Goal: Task Accomplishment & Management: Complete application form

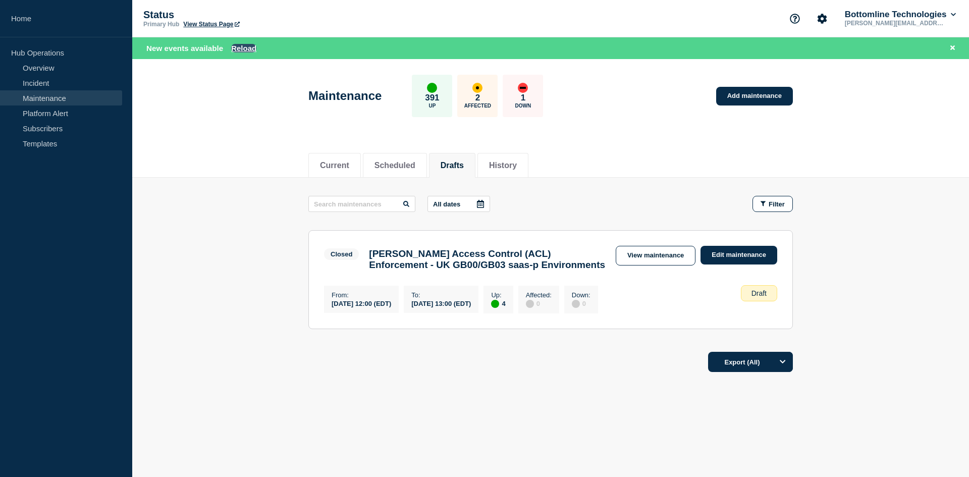
click at [246, 51] on button "Reload" at bounding box center [243, 48] width 25 height 9
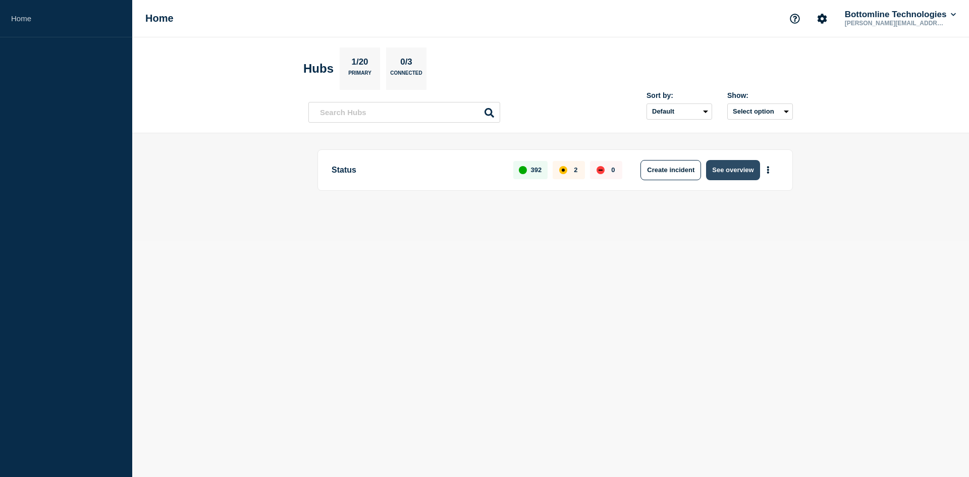
click at [738, 166] on button "See overview" at bounding box center [733, 170] width 54 height 20
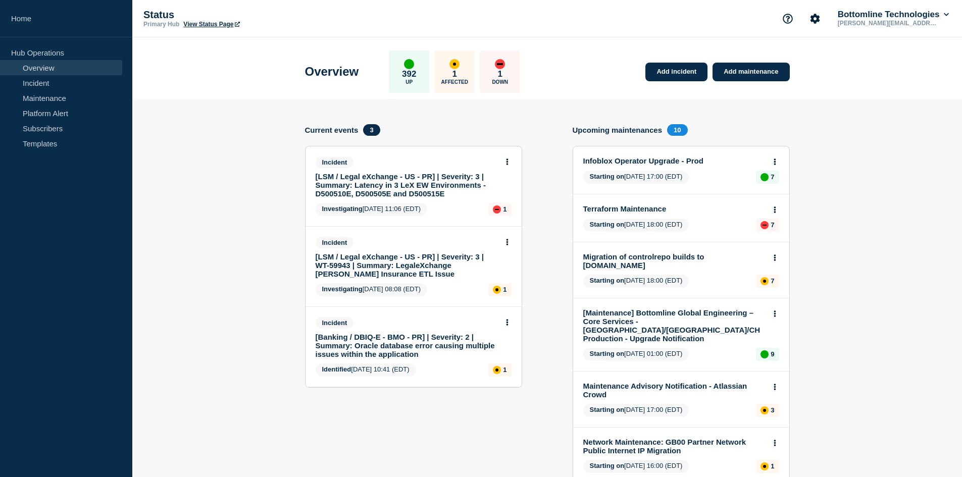
click at [40, 93] on link "Maintenance" at bounding box center [61, 97] width 122 height 15
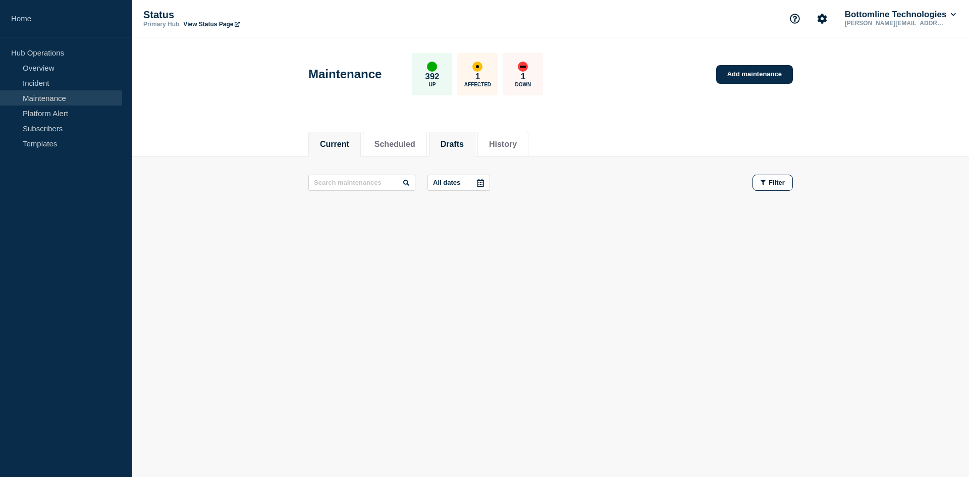
click at [448, 145] on li "Drafts" at bounding box center [452, 144] width 46 height 25
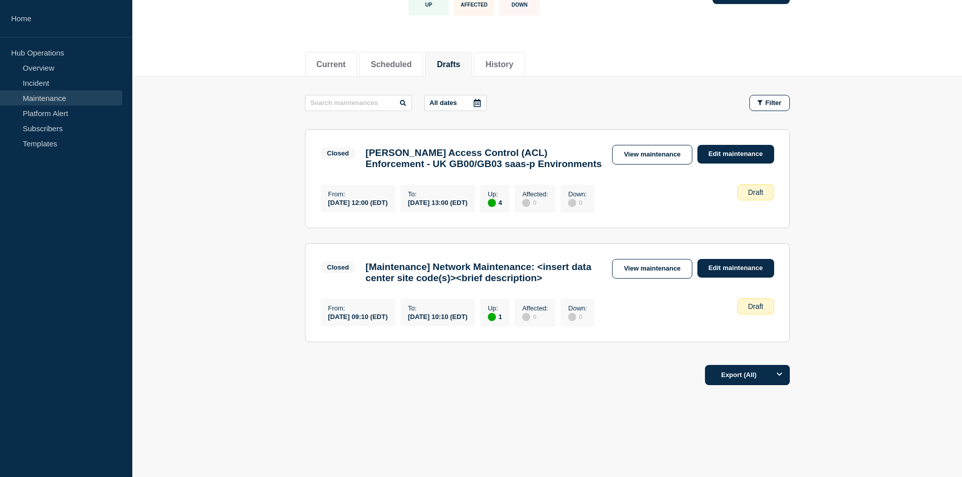
scroll to position [105, 0]
click at [739, 259] on link "Edit maintenance" at bounding box center [735, 268] width 77 height 19
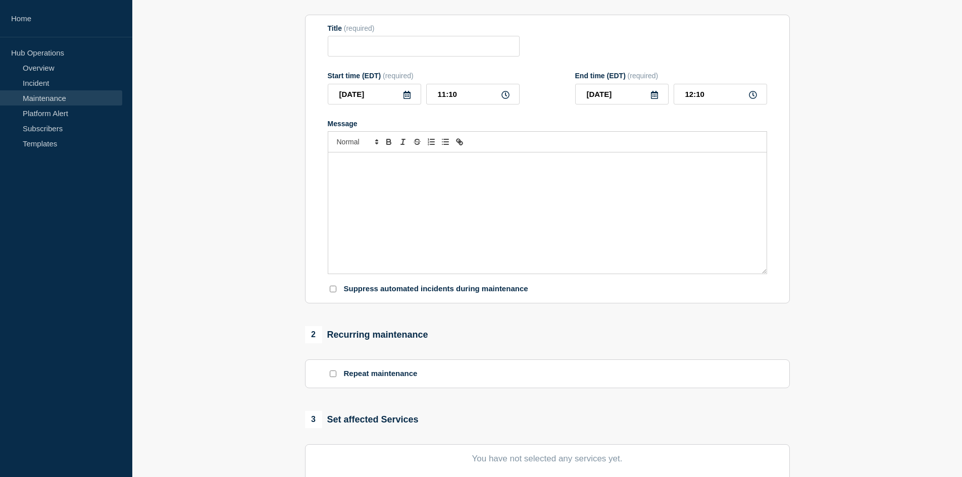
type input "[Maintenance] Network Maintenance: <insert data center site code(s)><brief desc…"
type input "09:10"
type input "10:10"
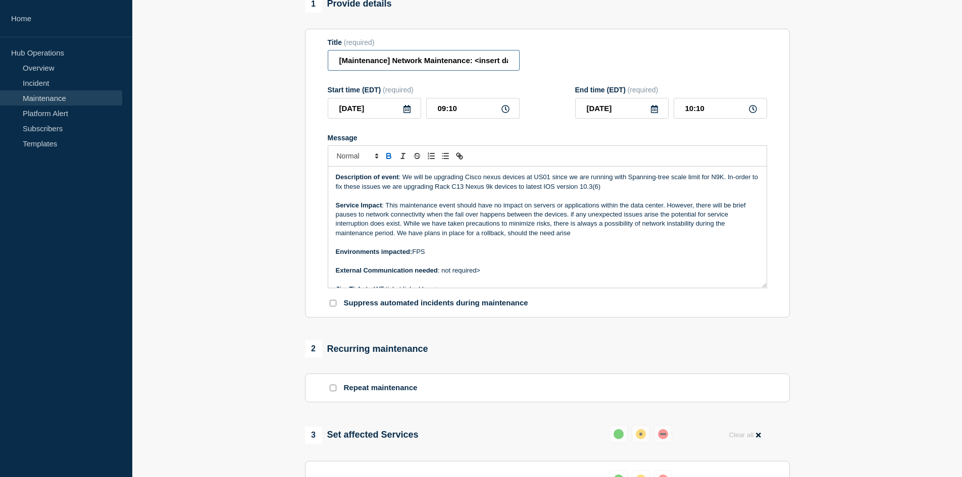
drag, startPoint x: 391, startPoint y: 84, endPoint x: 322, endPoint y: 85, distance: 69.7
click at [322, 85] on section "Title (required) [Maintenance] Network Maintenance: <insert data center site co…" at bounding box center [547, 173] width 485 height 289
drag, startPoint x: 420, startPoint y: 66, endPoint x: 450, endPoint y: 64, distance: 29.8
click at [450, 64] on input "Network Maintenance: <insert data center site code(s)><brief description>" at bounding box center [424, 60] width 192 height 21
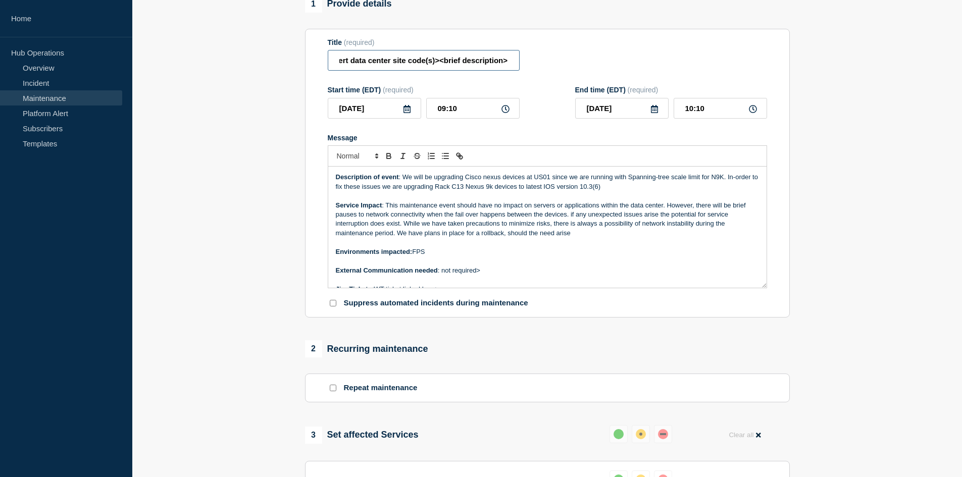
type input "Network Maintenance: <insert data center site code(s)><brief description>"
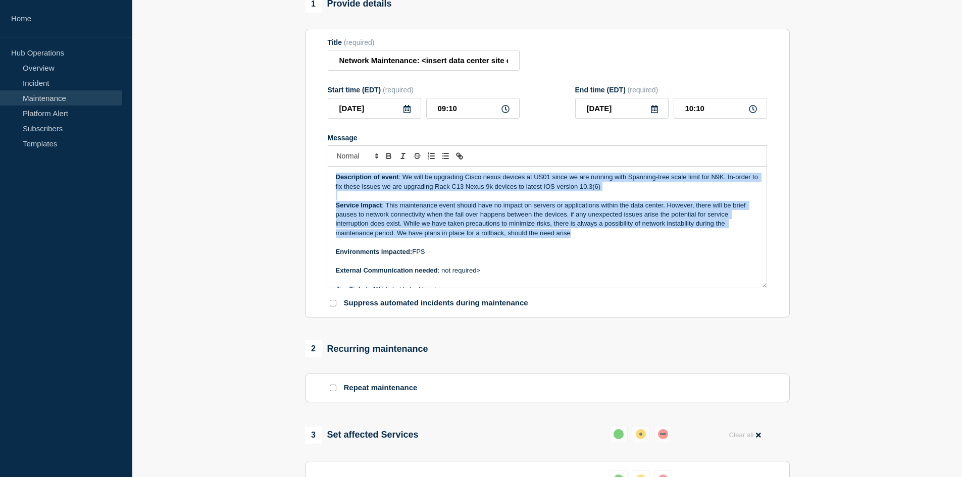
drag, startPoint x: 576, startPoint y: 239, endPoint x: 326, endPoint y: 179, distance: 257.6
click at [326, 179] on section "Title (required) Network Maintenance: <insert data center site code(s)><brief d…" at bounding box center [547, 173] width 485 height 289
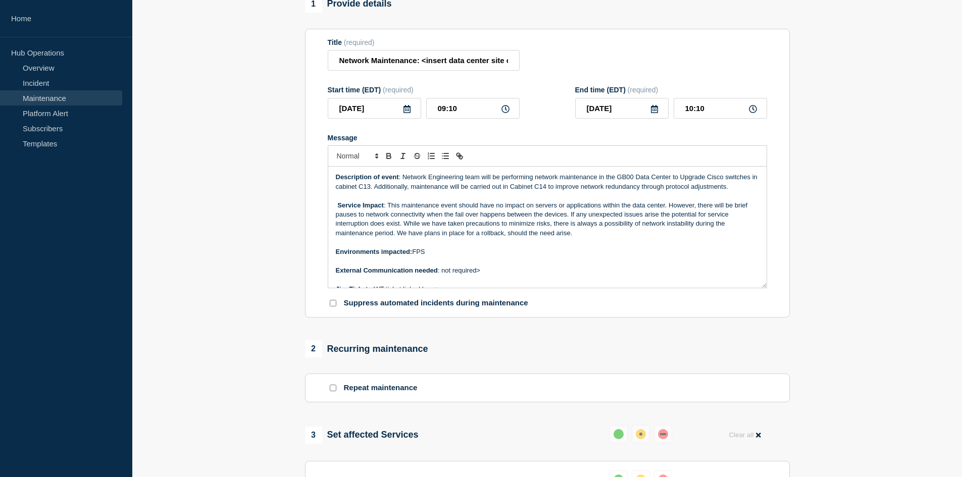
click at [432, 256] on p "Environments impacted: FPS" at bounding box center [547, 251] width 423 height 9
drag, startPoint x: 486, startPoint y: 275, endPoint x: 441, endPoint y: 277, distance: 45.0
click at [441, 275] on p "External Communication needed : not required>" at bounding box center [547, 270] width 423 height 9
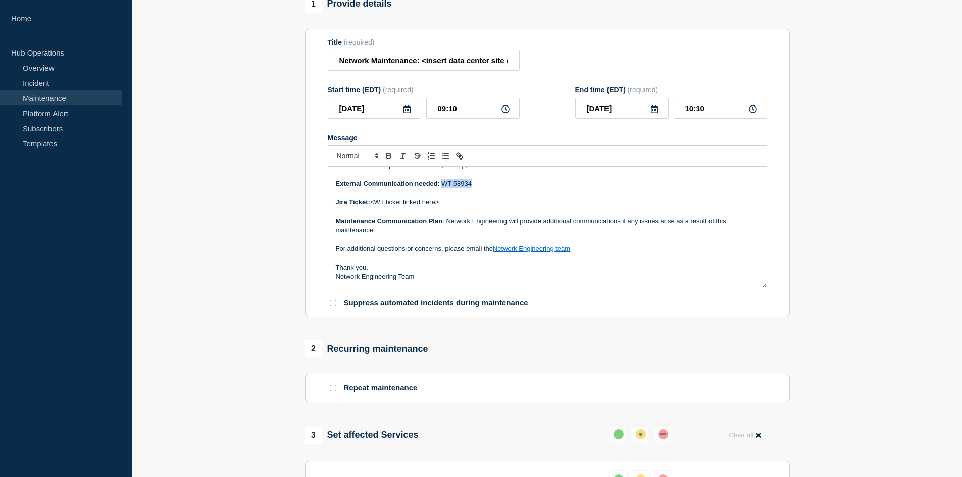
drag, startPoint x: 473, startPoint y: 190, endPoint x: 442, endPoint y: 189, distance: 31.3
click at [442, 188] on p "External Communication needed : WT-58934" at bounding box center [547, 183] width 423 height 9
drag, startPoint x: 442, startPoint y: 209, endPoint x: 374, endPoint y: 210, distance: 68.7
click at [374, 207] on p "Jira Ticket: <WT ticket linked here>" at bounding box center [547, 202] width 423 height 9
click at [460, 188] on p "External Communication needed :" at bounding box center [547, 183] width 423 height 9
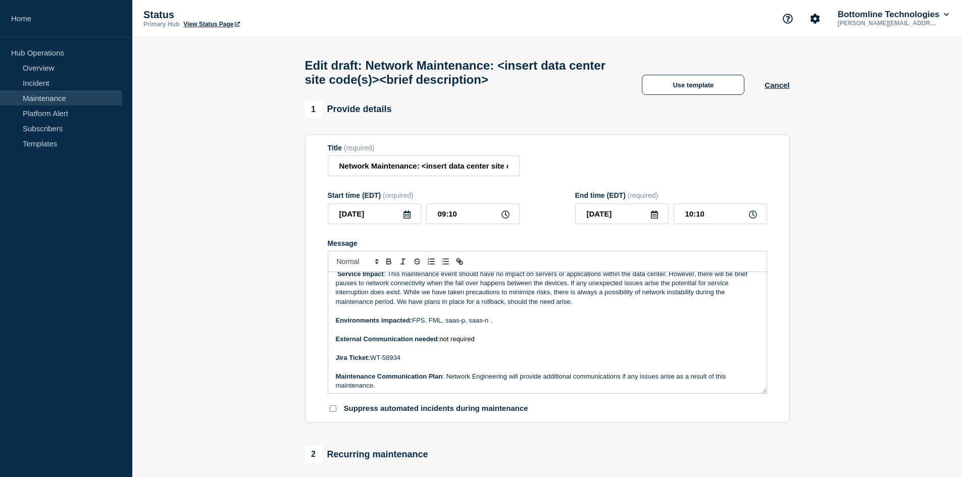
scroll to position [0, 0]
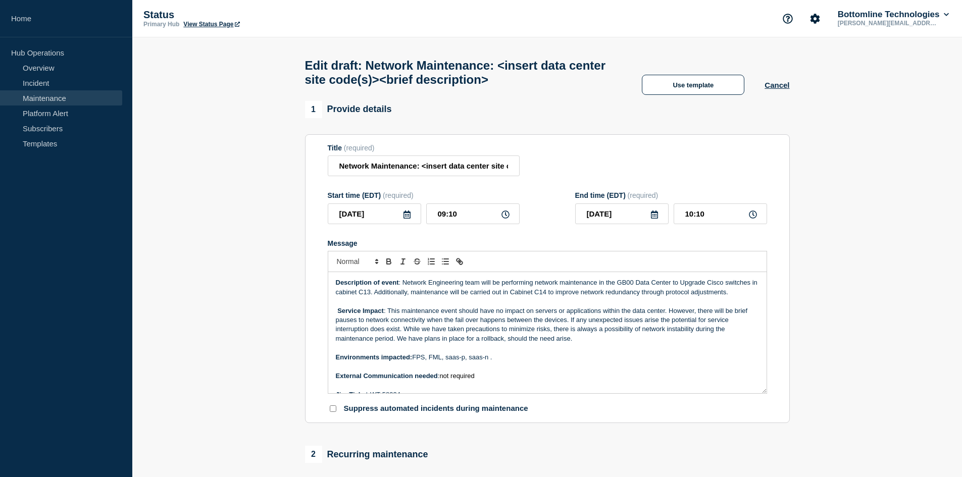
drag, startPoint x: 503, startPoint y: 246, endPoint x: 496, endPoint y: 244, distance: 7.2
click at [503, 246] on div "Message" at bounding box center [547, 243] width 439 height 8
click at [238, 324] on section "1 Provide details Title (required) Network Maintenance: <insert data center sit…" at bounding box center [546, 478] width 829 height 754
click at [339, 314] on strong "Service Impact" at bounding box center [360, 311] width 46 height 8
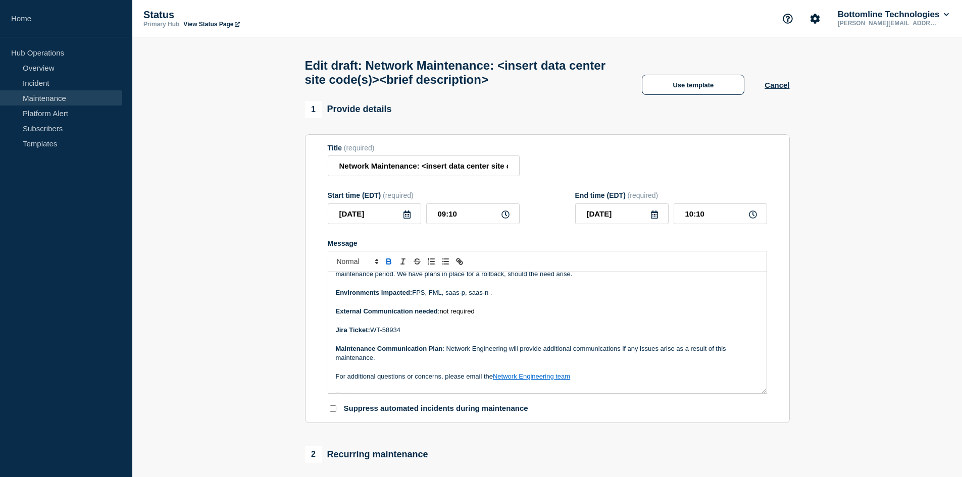
scroll to position [87, 0]
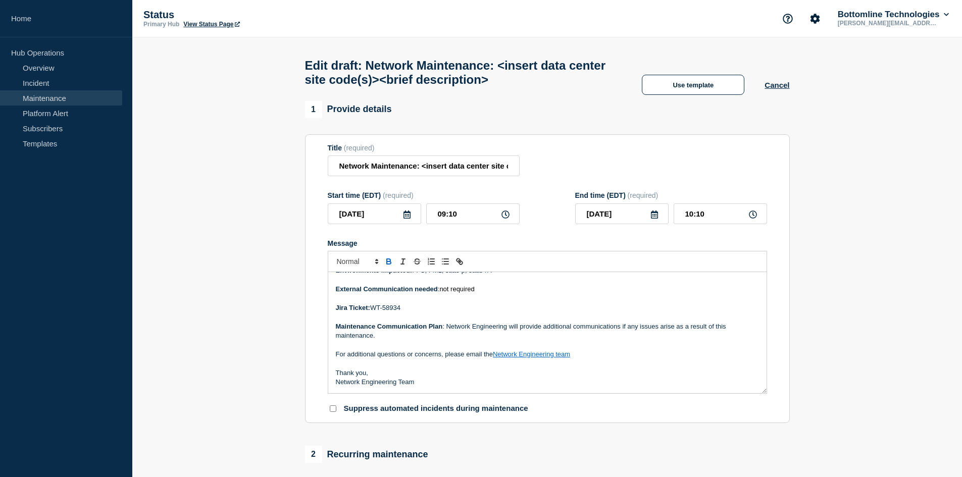
click at [406, 218] on icon at bounding box center [407, 214] width 8 height 8
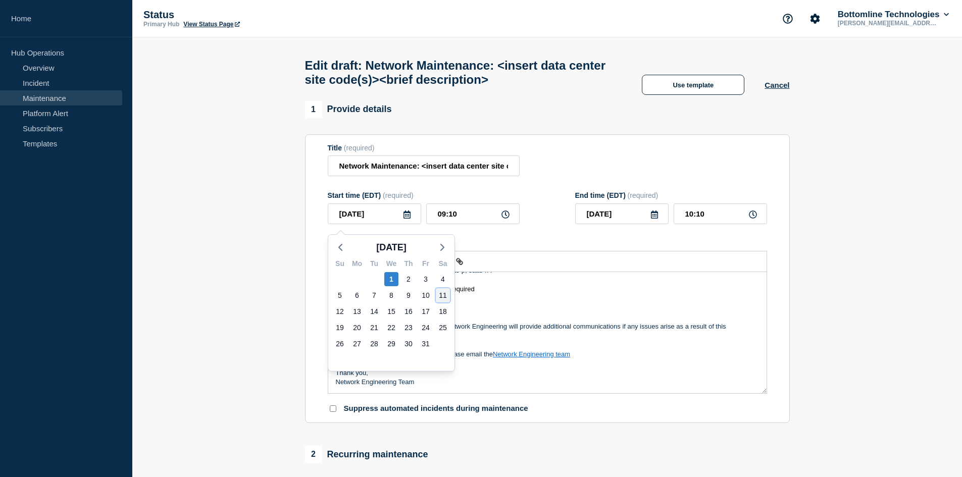
click at [449, 298] on div "11" at bounding box center [443, 295] width 14 height 14
type input "[DATE]"
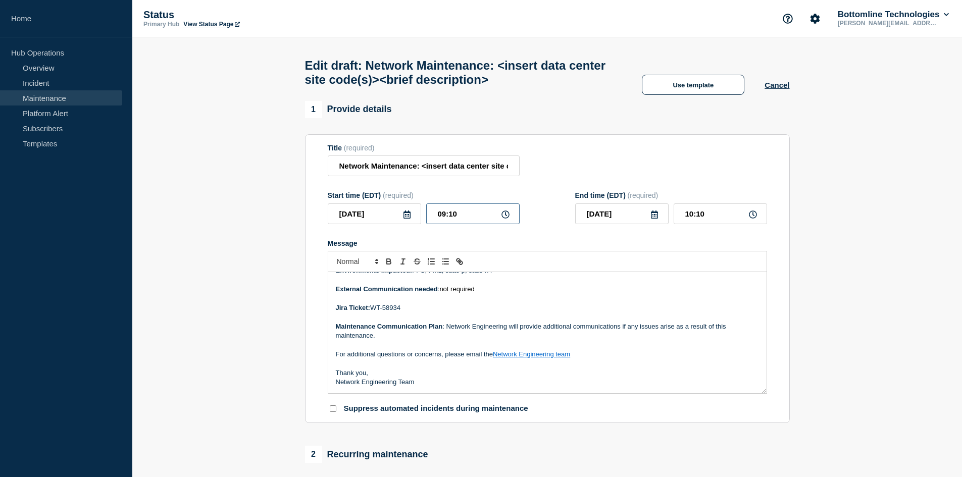
click at [467, 221] on input "09:10" at bounding box center [472, 213] width 93 height 21
click at [504, 219] on icon at bounding box center [505, 214] width 8 height 8
drag, startPoint x: 460, startPoint y: 214, endPoint x: 437, endPoint y: 219, distance: 23.8
click at [437, 219] on input "09:10" at bounding box center [472, 213] width 93 height 21
type input "12:00"
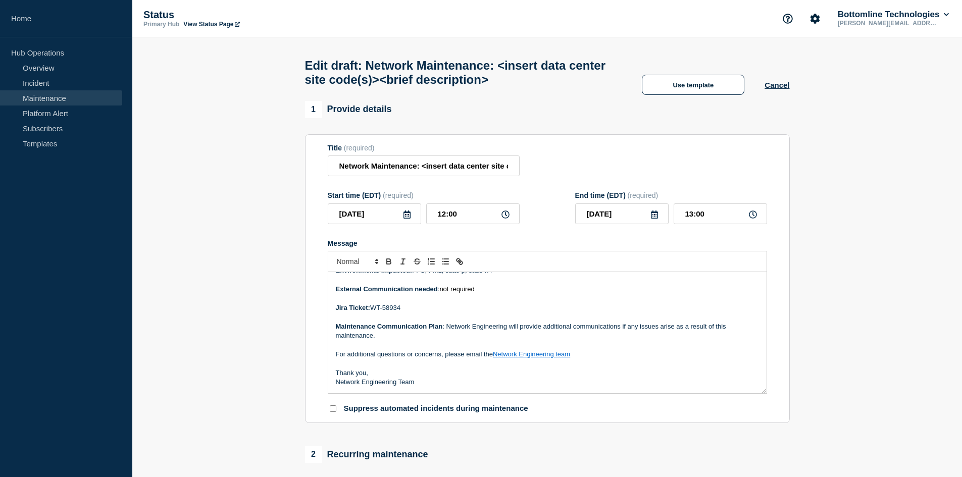
click at [544, 237] on form "Title (required) Network Maintenance: <insert data center site code(s)><brief d…" at bounding box center [547, 279] width 439 height 270
drag, startPoint x: 240, startPoint y: 253, endPoint x: 298, endPoint y: 319, distance: 88.0
click at [241, 253] on section "1 Provide details Title (required) Network Maintenance: <insert data center sit…" at bounding box center [546, 478] width 829 height 754
click at [361, 214] on input "[DATE]" at bounding box center [374, 213] width 93 height 21
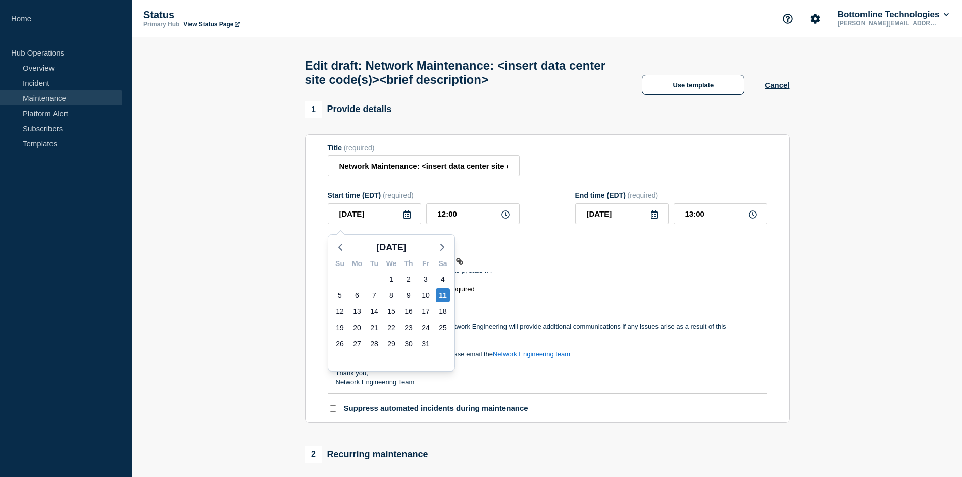
click at [267, 261] on section "1 Provide details Title (required) Network Maintenance: <insert data center sit…" at bounding box center [546, 478] width 829 height 754
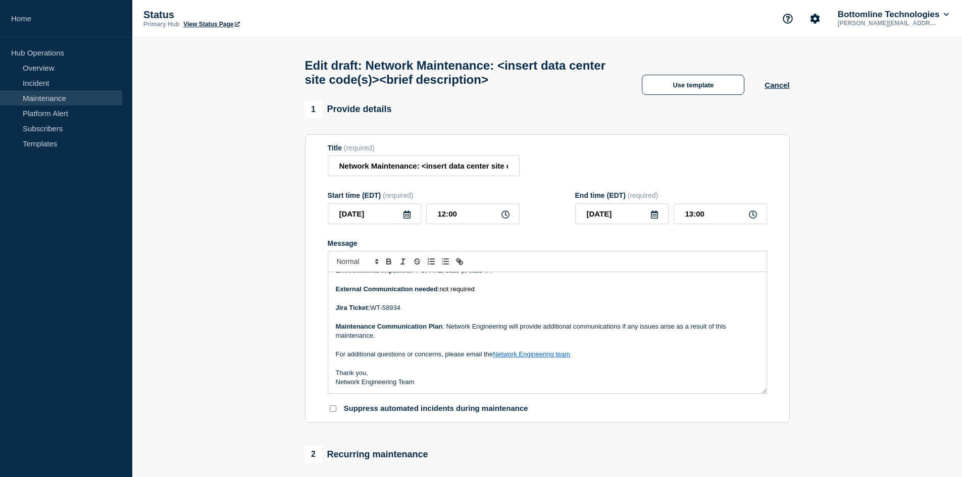
click at [705, 207] on div "End time (EDT) (required) [DATE] 13:00" at bounding box center [671, 207] width 192 height 33
click at [750, 219] on icon at bounding box center [753, 214] width 8 height 8
click at [692, 218] on input "13:00" at bounding box center [719, 213] width 93 height 21
click at [752, 219] on icon at bounding box center [753, 214] width 8 height 8
click at [691, 218] on input "13:00" at bounding box center [719, 213] width 93 height 21
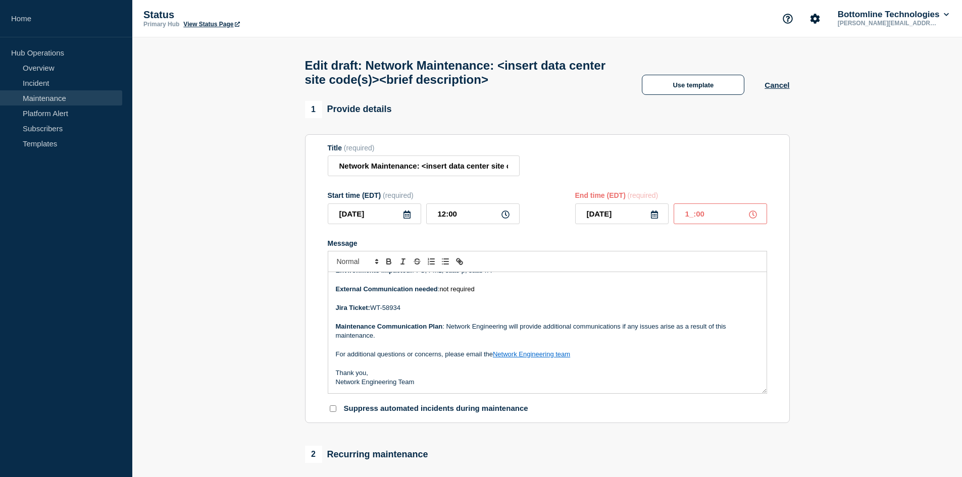
type input "16:00"
click at [587, 238] on form "Title (required) Network Maintenance: <insert data center site code(s)><brief d…" at bounding box center [547, 279] width 439 height 270
click at [564, 242] on form "Title (required) Network Maintenance: <insert data center site code(s)><brief d…" at bounding box center [547, 279] width 439 height 270
click at [551, 247] on div "Message" at bounding box center [547, 243] width 439 height 8
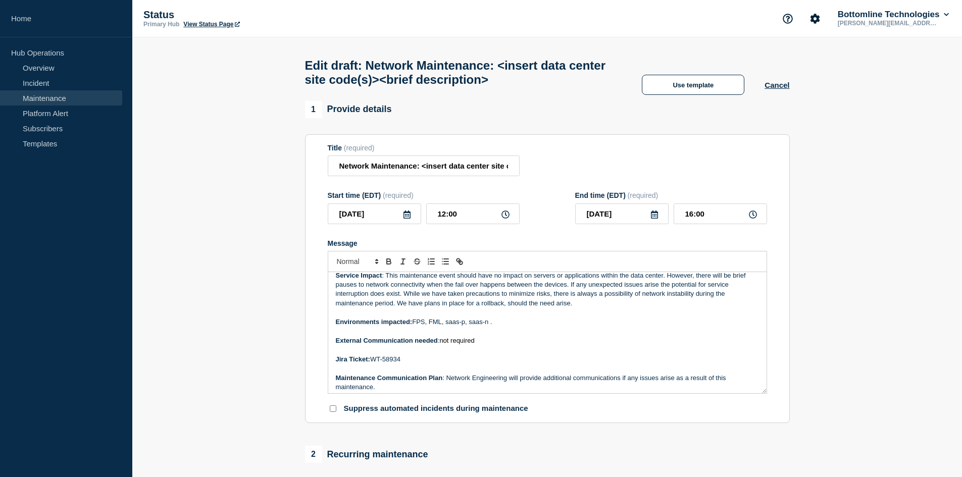
scroll to position [0, 0]
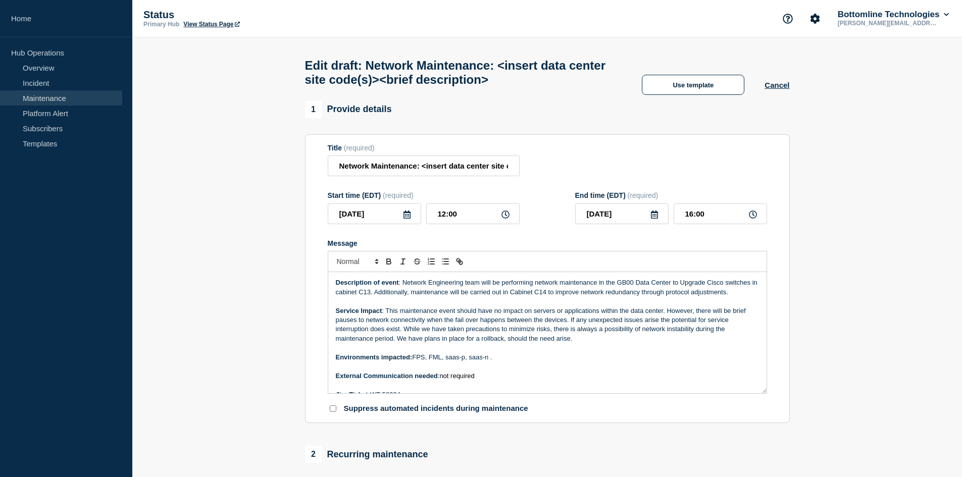
click at [452, 247] on div "Message" at bounding box center [547, 243] width 439 height 8
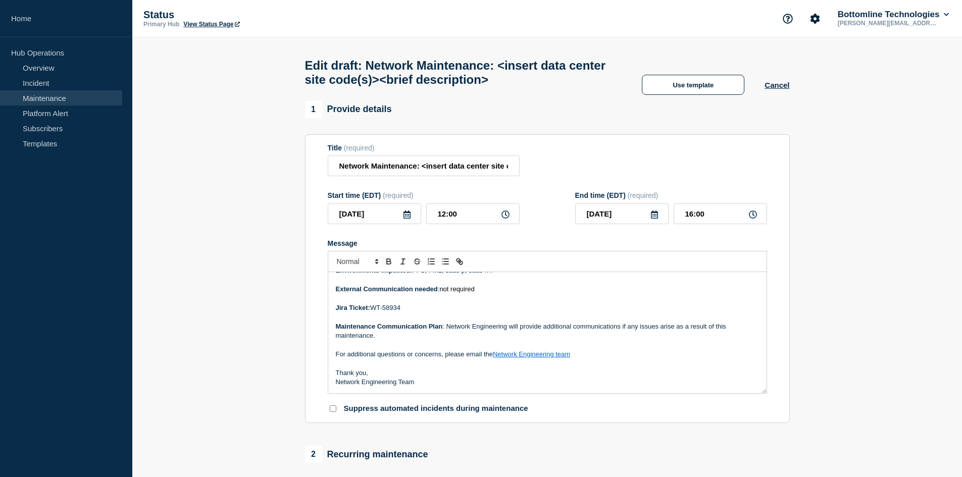
scroll to position [286, 0]
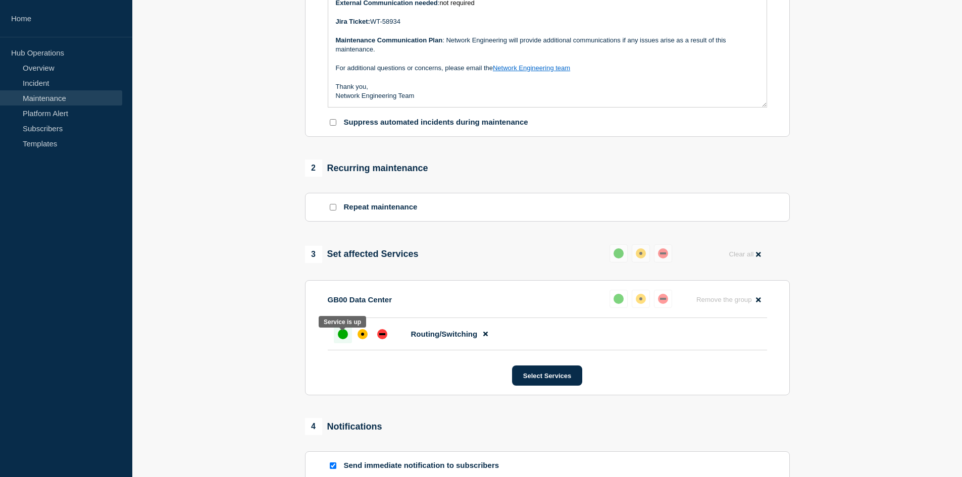
click at [344, 338] on div "up" at bounding box center [343, 334] width 10 height 10
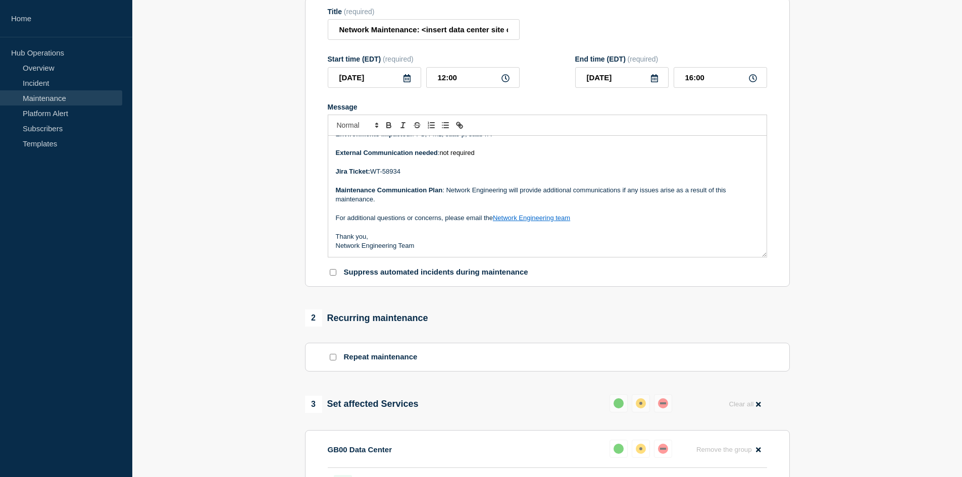
scroll to position [422, 0]
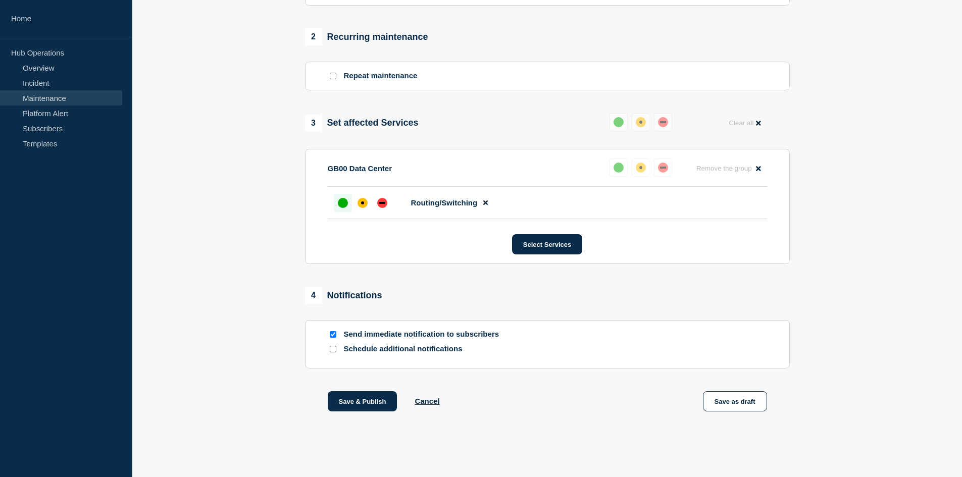
click at [334, 348] on input "Schedule additional notifications" at bounding box center [333, 349] width 7 height 7
checkbox input "true"
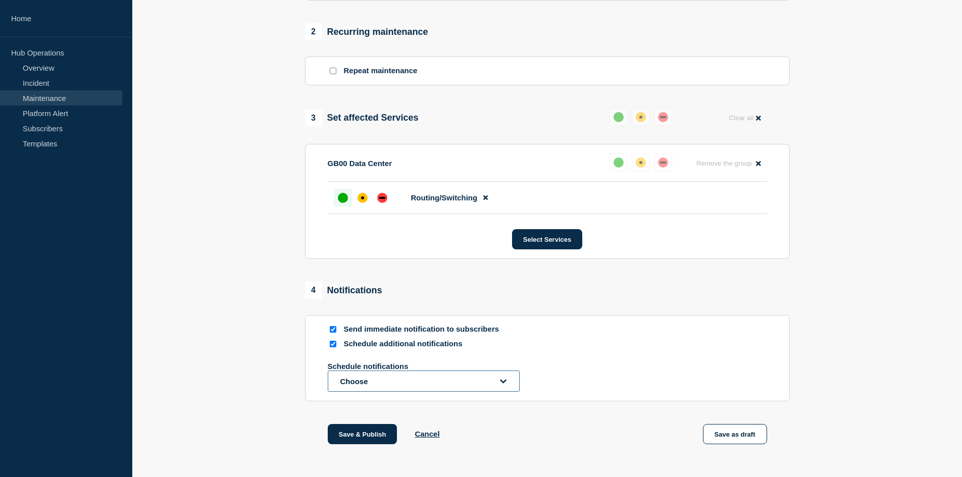
click at [407, 392] on button "Choose" at bounding box center [424, 380] width 192 height 21
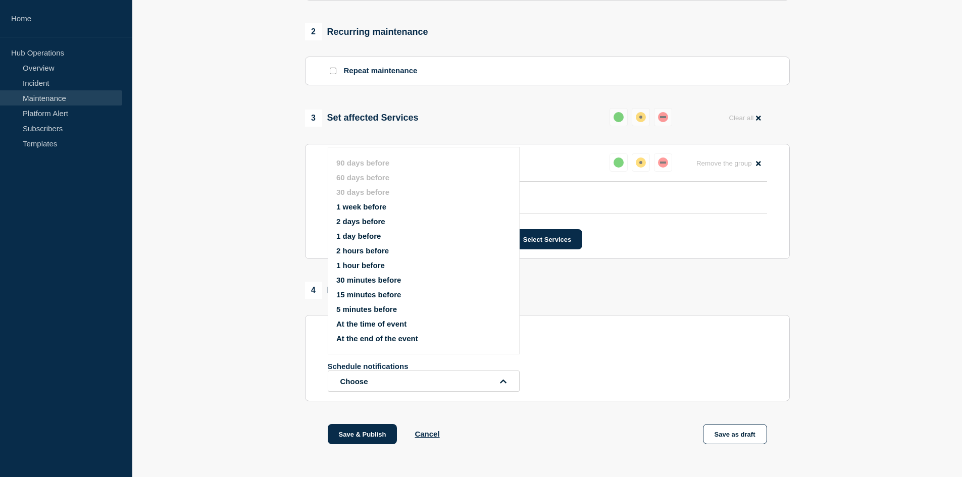
click at [356, 209] on button "1 week before" at bounding box center [361, 206] width 50 height 9
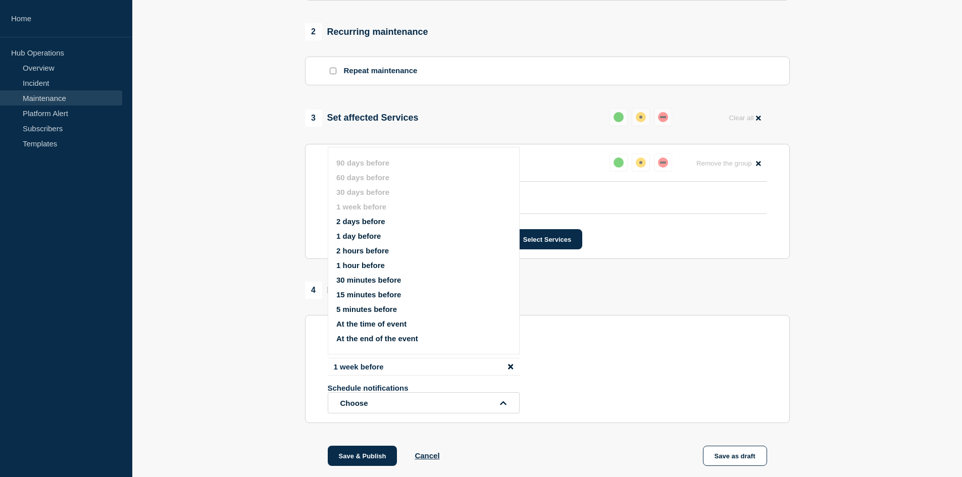
click at [356, 221] on button "2 days before" at bounding box center [360, 221] width 49 height 9
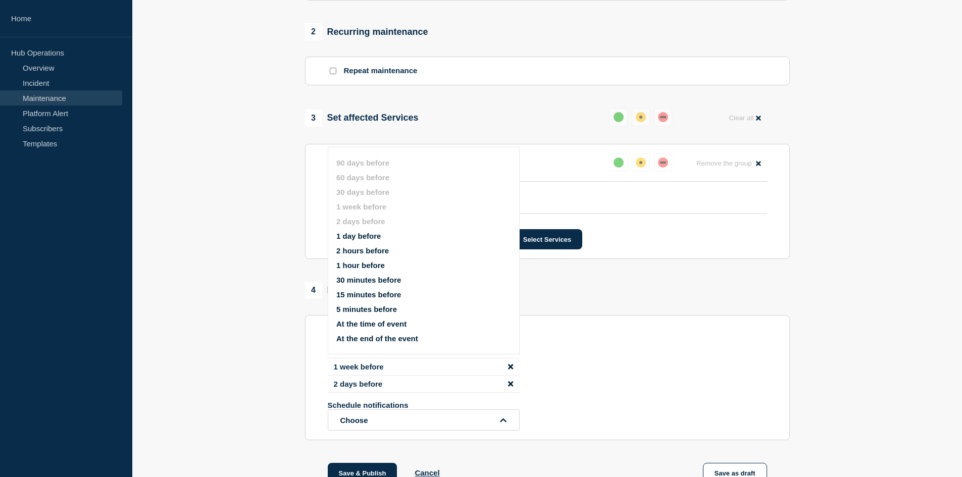
click at [352, 237] on button "1 day before" at bounding box center [358, 236] width 44 height 9
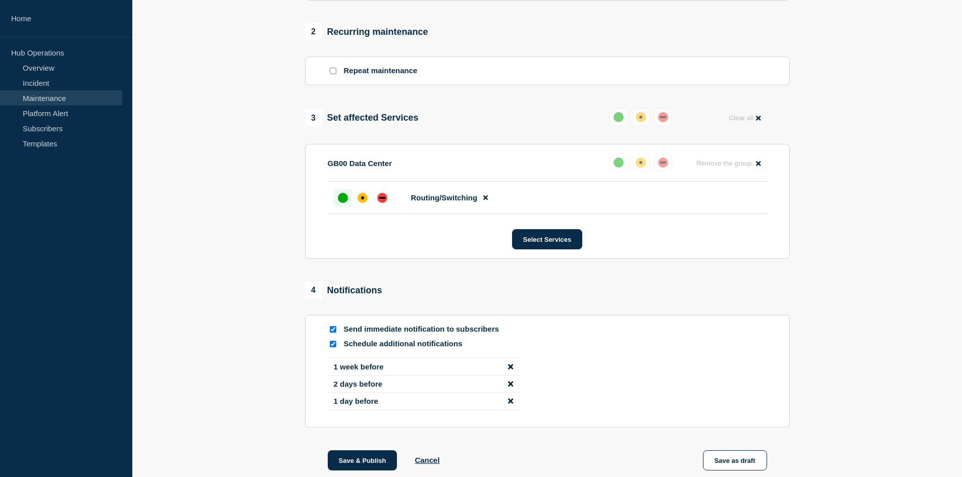
click at [666, 373] on div "1 week before 2 days before 1 day before" at bounding box center [547, 388] width 439 height 60
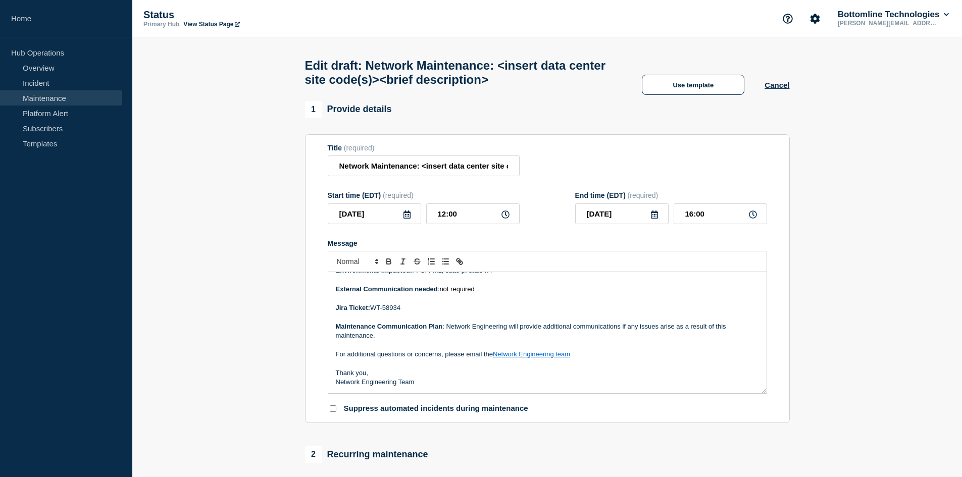
scroll to position [0, 0]
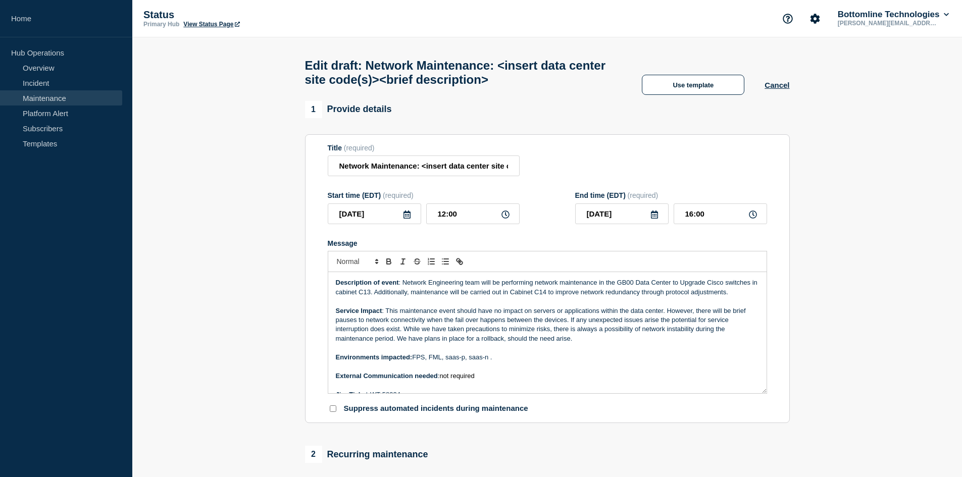
click at [461, 352] on p "Message" at bounding box center [547, 347] width 423 height 9
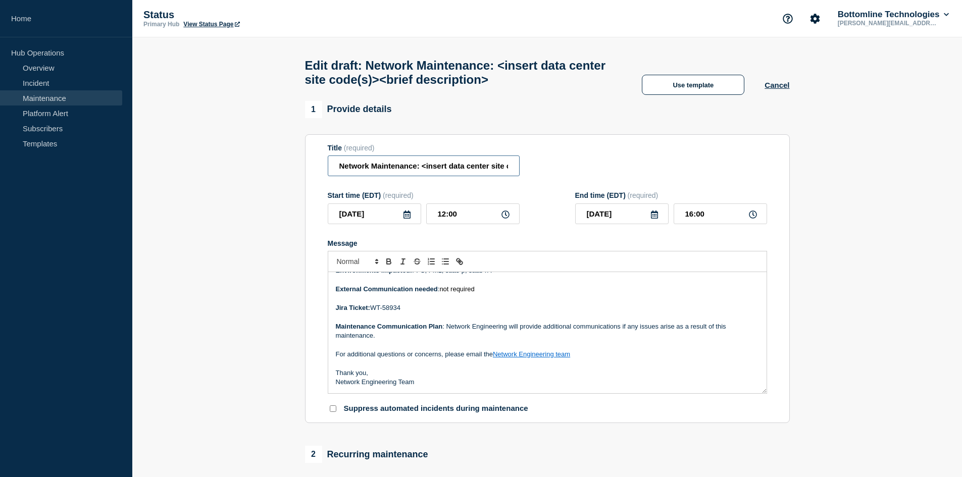
scroll to position [0, 98]
drag, startPoint x: 422, startPoint y: 172, endPoint x: 438, endPoint y: 170, distance: 15.7
click at [438, 170] on input "Network Maintenance: <insert data center site code(s)><brief description>" at bounding box center [424, 165] width 192 height 21
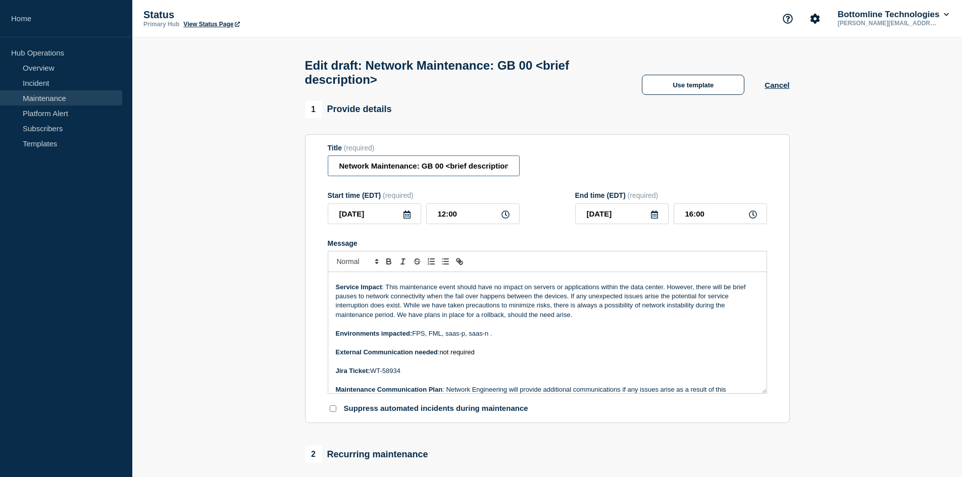
scroll to position [0, 0]
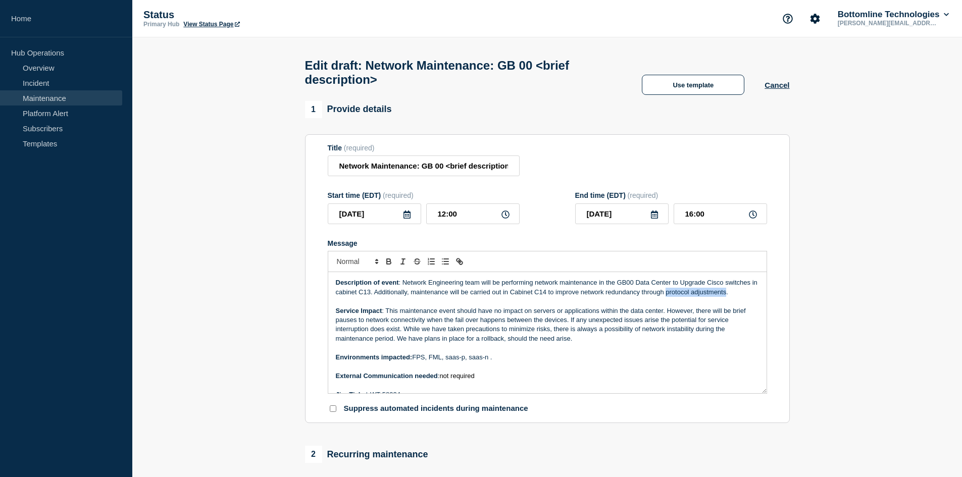
drag, startPoint x: 673, startPoint y: 297, endPoint x: 732, endPoint y: 293, distance: 59.7
click at [732, 293] on p "Description of event : Network Engineering team will be performing network main…" at bounding box center [547, 287] width 423 height 19
copy p "protocol adjustments"
drag, startPoint x: 447, startPoint y: 171, endPoint x: 507, endPoint y: 170, distance: 60.6
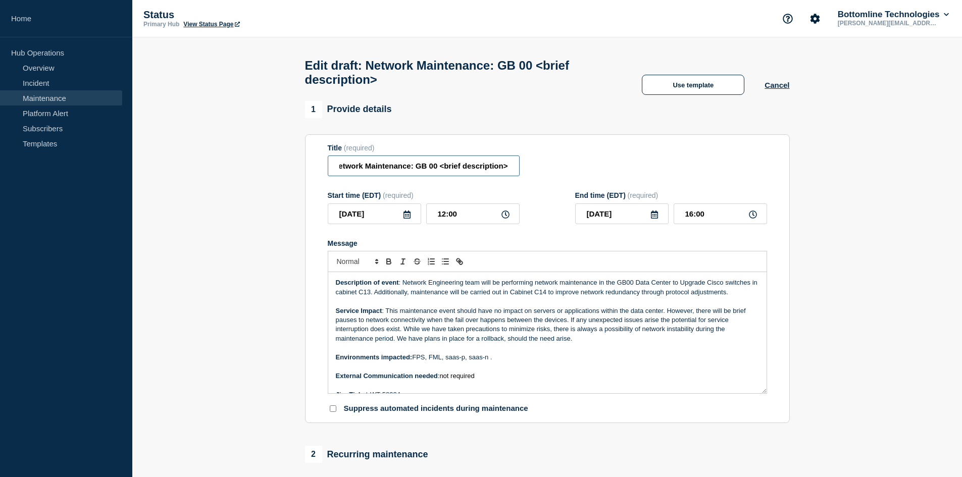
click at [507, 170] on input "Network Maintenance: GB 00 <brief description>" at bounding box center [424, 165] width 192 height 21
click at [448, 172] on input "Network Maintenance: GB 00 <brief description>" at bounding box center [424, 165] width 192 height 21
drag, startPoint x: 445, startPoint y: 170, endPoint x: 510, endPoint y: 171, distance: 65.1
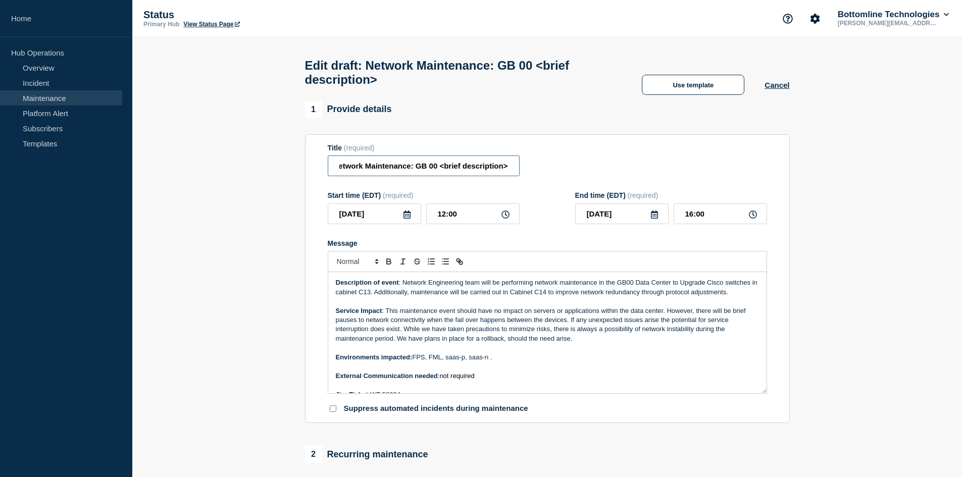
click at [510, 171] on input "Network Maintenance: GB 00 <brief description>" at bounding box center [424, 165] width 192 height 21
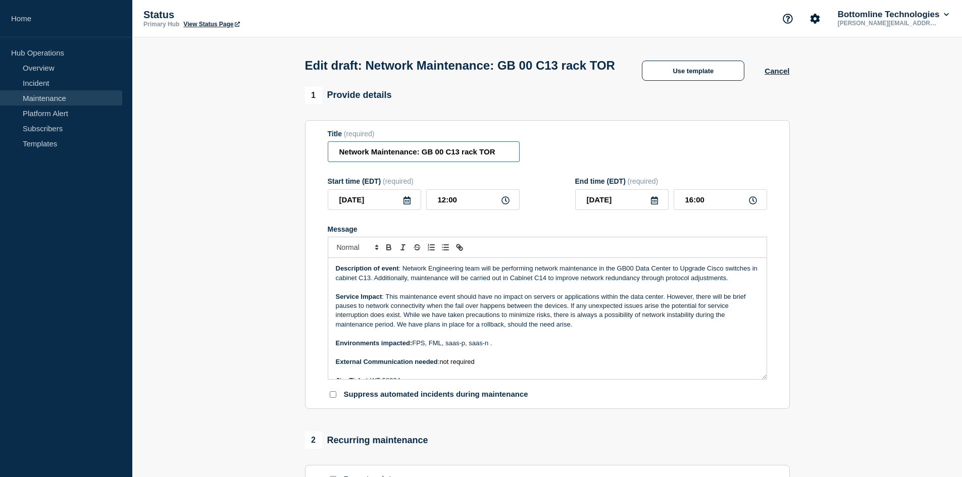
paste input "switches Upgrade"
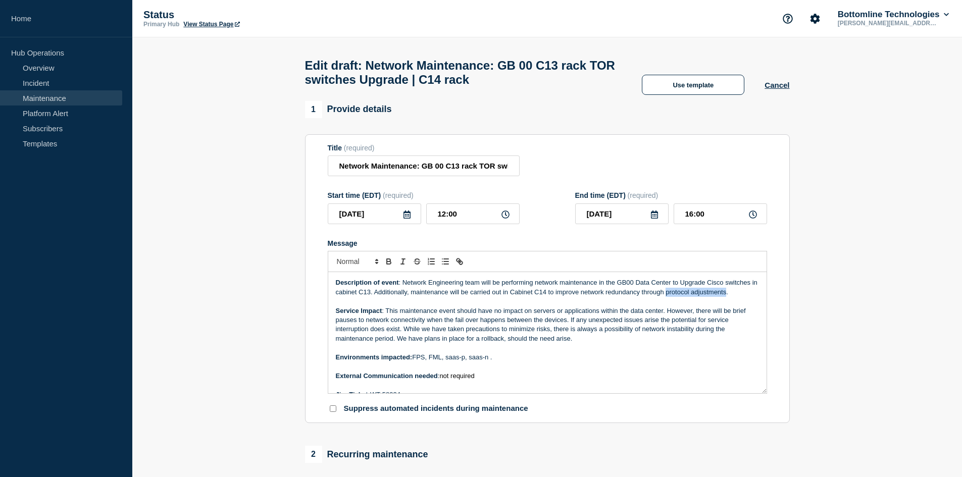
drag, startPoint x: 732, startPoint y: 295, endPoint x: 673, endPoint y: 295, distance: 58.5
click at [673, 295] on p "Description of event : Network Engineering team will be performing network main…" at bounding box center [547, 287] width 423 height 19
copy p "protocol adjustments"
click at [505, 170] on input "Network Maintenance: GB 00 C13 rack TOR switches Upgrade | C14 rack" at bounding box center [424, 165] width 192 height 21
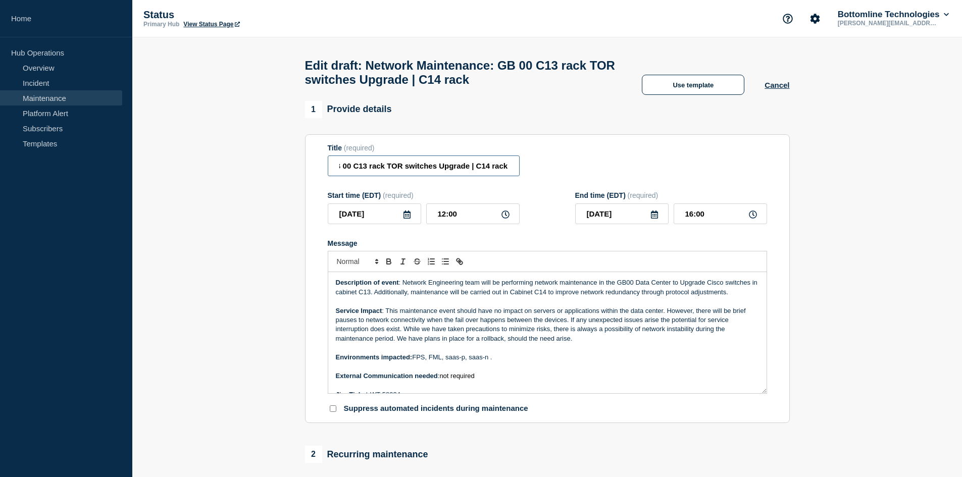
paste input "protocol adjustments"
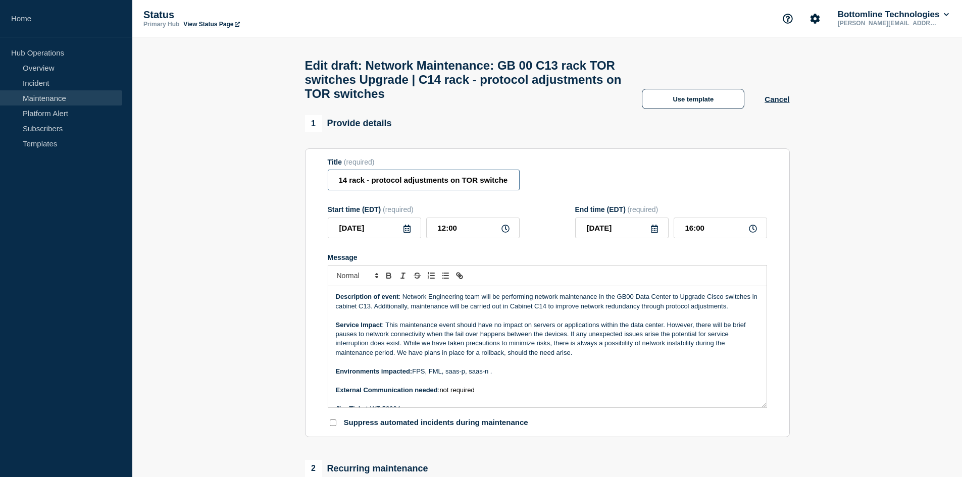
scroll to position [0, 239]
click at [472, 190] on input "Network Maintenance: GB 00 C13 rack TOR switches Upgrade | C14 rack - protocol …" at bounding box center [424, 180] width 192 height 21
click at [458, 187] on input "Network Maintenance: GB 00 C13 rack TOR switches Upgrade | C14 rack - protocol …" at bounding box center [424, 180] width 192 height 21
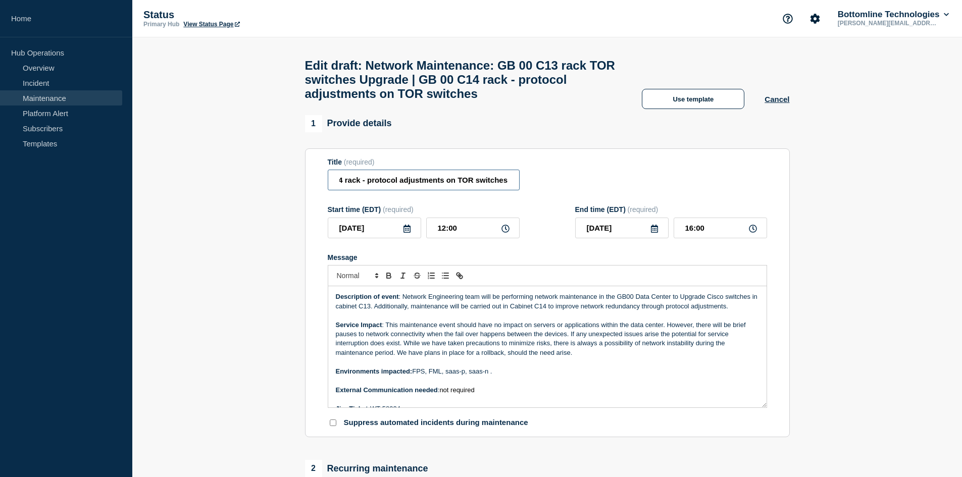
type input "Network Maintenance: GB 00 C13 rack TOR switches Upgrade | GB 00 C14 rack - pro…"
click at [528, 191] on div "Title (required) Network Maintenance: GB 00 C13 rack TOR switches Upgrade | GB …" at bounding box center [547, 174] width 439 height 33
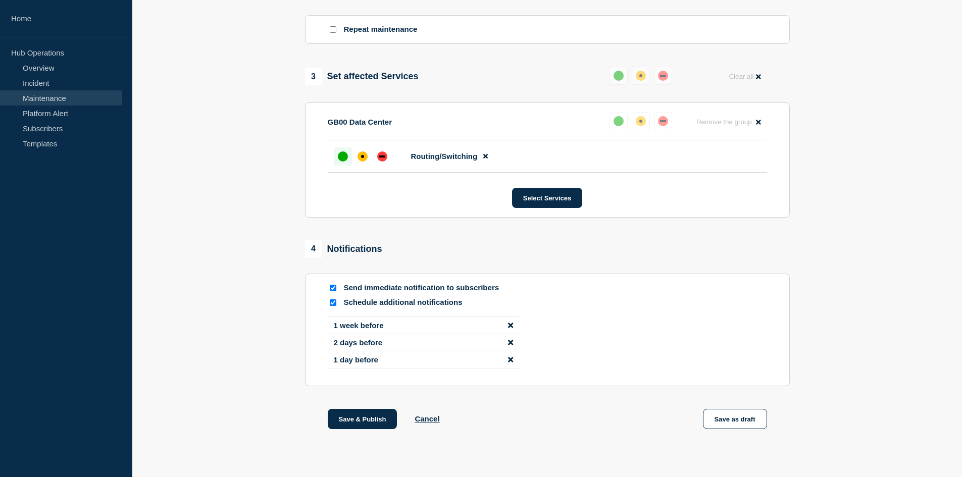
scroll to position [503, 0]
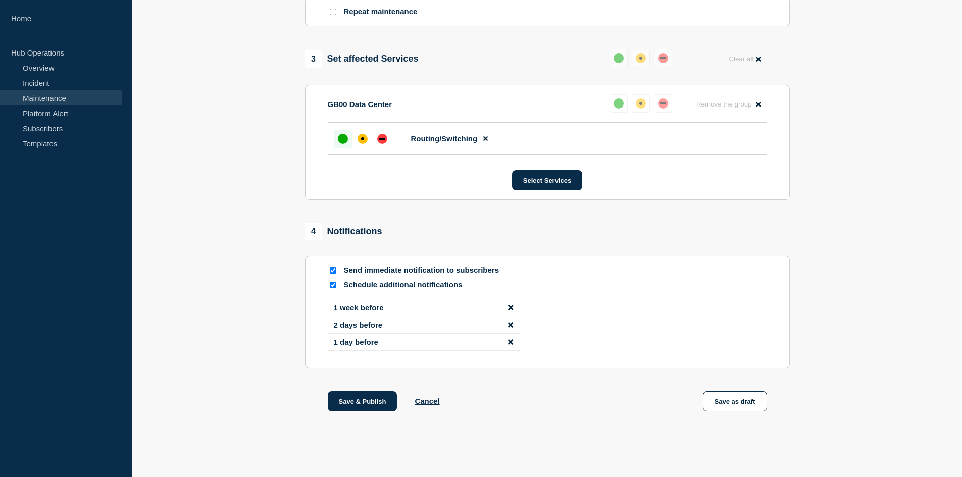
click at [223, 355] on section "1 Provide details Title (required) Network Maintenance: GB 00 C13 rack TOR swit…" at bounding box center [546, 28] width 829 height 818
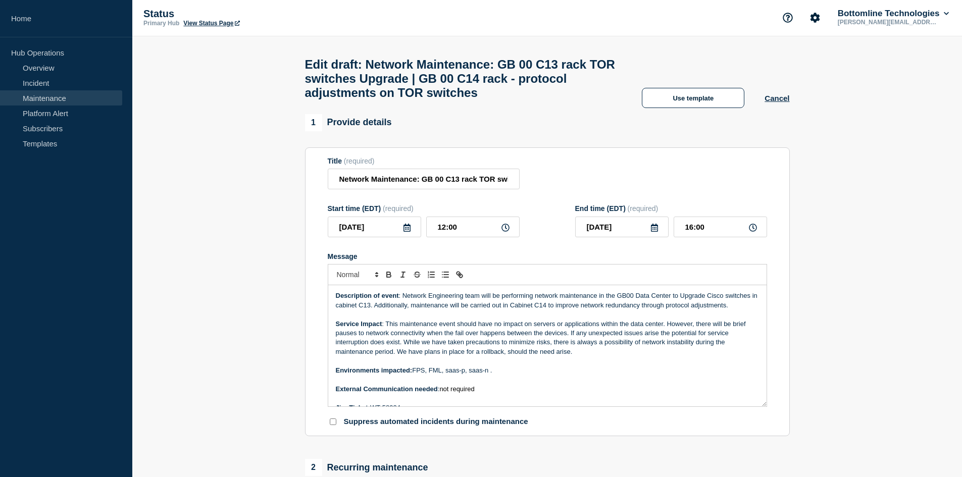
scroll to position [0, 0]
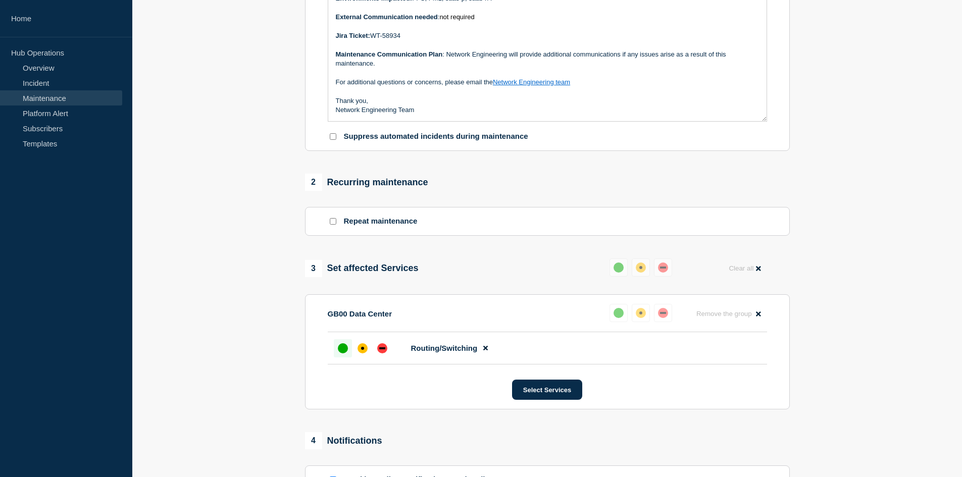
scroll to position [503, 0]
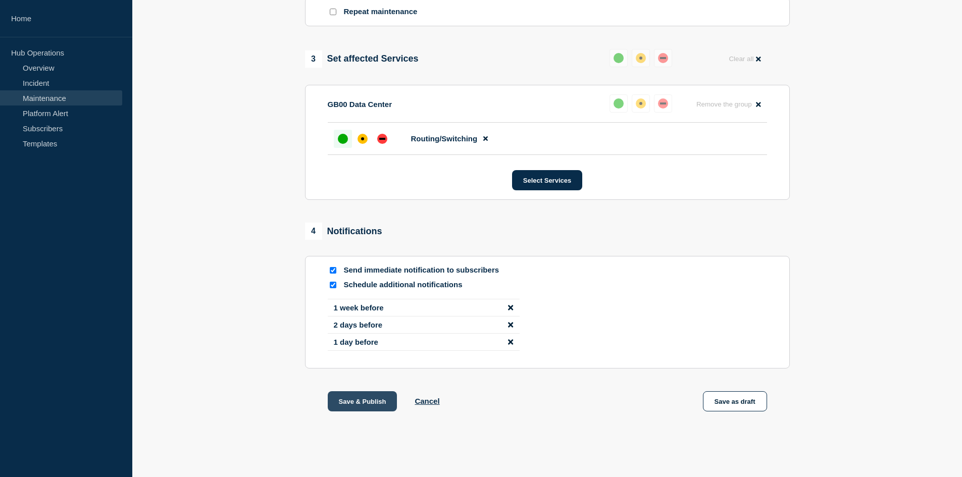
click at [362, 402] on button "Save & Publish" at bounding box center [363, 401] width 70 height 20
